Goal: Find specific page/section: Find specific page/section

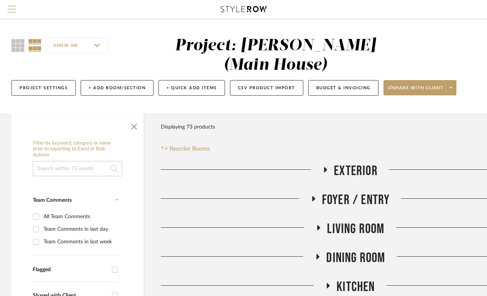
click at [13, 10] on span "Menu" at bounding box center [12, 11] width 8 height 11
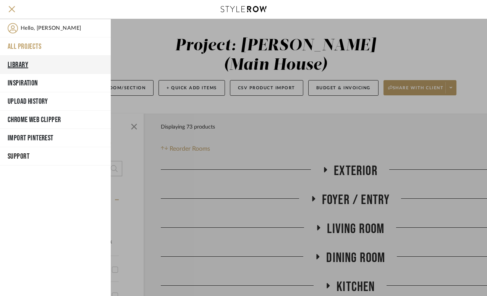
click at [20, 65] on button "Library" at bounding box center [55, 65] width 111 height 18
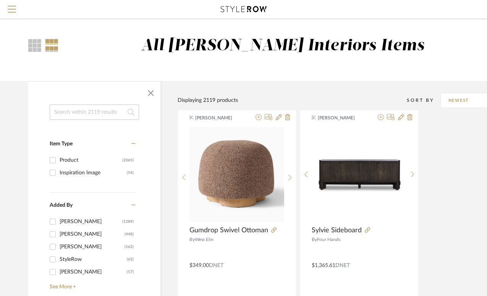
click at [75, 110] on input at bounding box center [94, 112] width 89 height 15
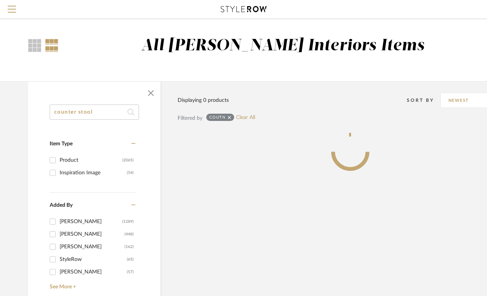
type input "counter stool"
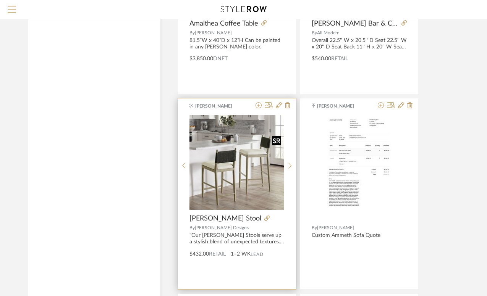
scroll to position [1582, 0]
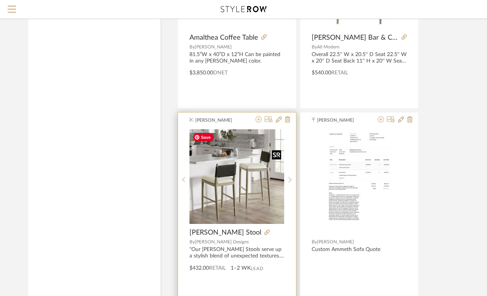
click at [232, 182] on img "0" at bounding box center [236, 176] width 95 height 95
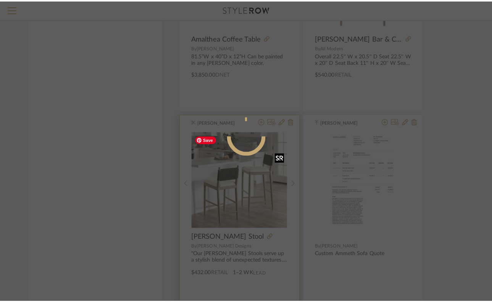
scroll to position [0, 0]
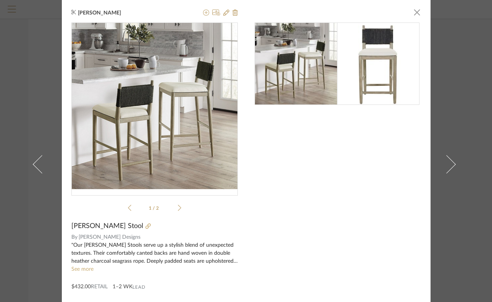
click at [178, 208] on icon at bounding box center [179, 208] width 3 height 7
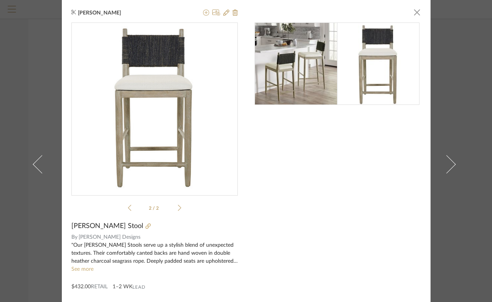
click at [178, 208] on icon at bounding box center [179, 208] width 3 height 7
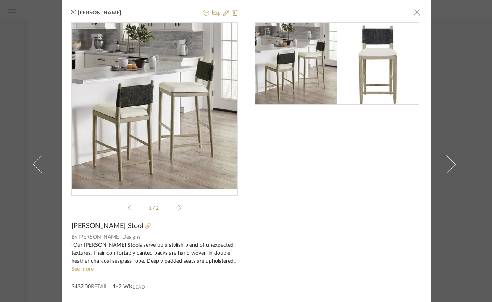
click at [145, 227] on icon at bounding box center [147, 226] width 5 height 5
click at [21, 126] on div "[PERSON_NAME] × 1 / 2 [PERSON_NAME] Stool By [PERSON_NAME] Designs "Our [PERSON…" at bounding box center [246, 151] width 492 height 302
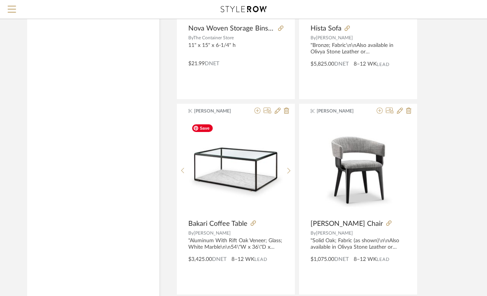
scroll to position [3427, 1]
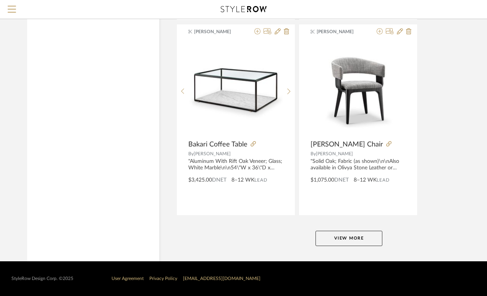
click at [353, 241] on button "View More" at bounding box center [348, 238] width 67 height 15
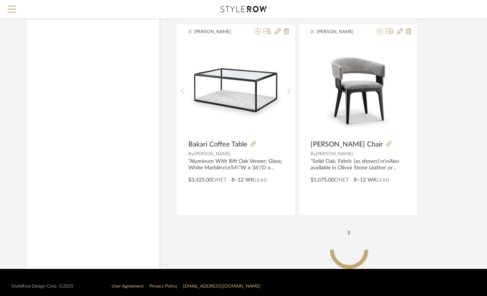
scroll to position [3397, 1]
